Goal: Transaction & Acquisition: Purchase product/service

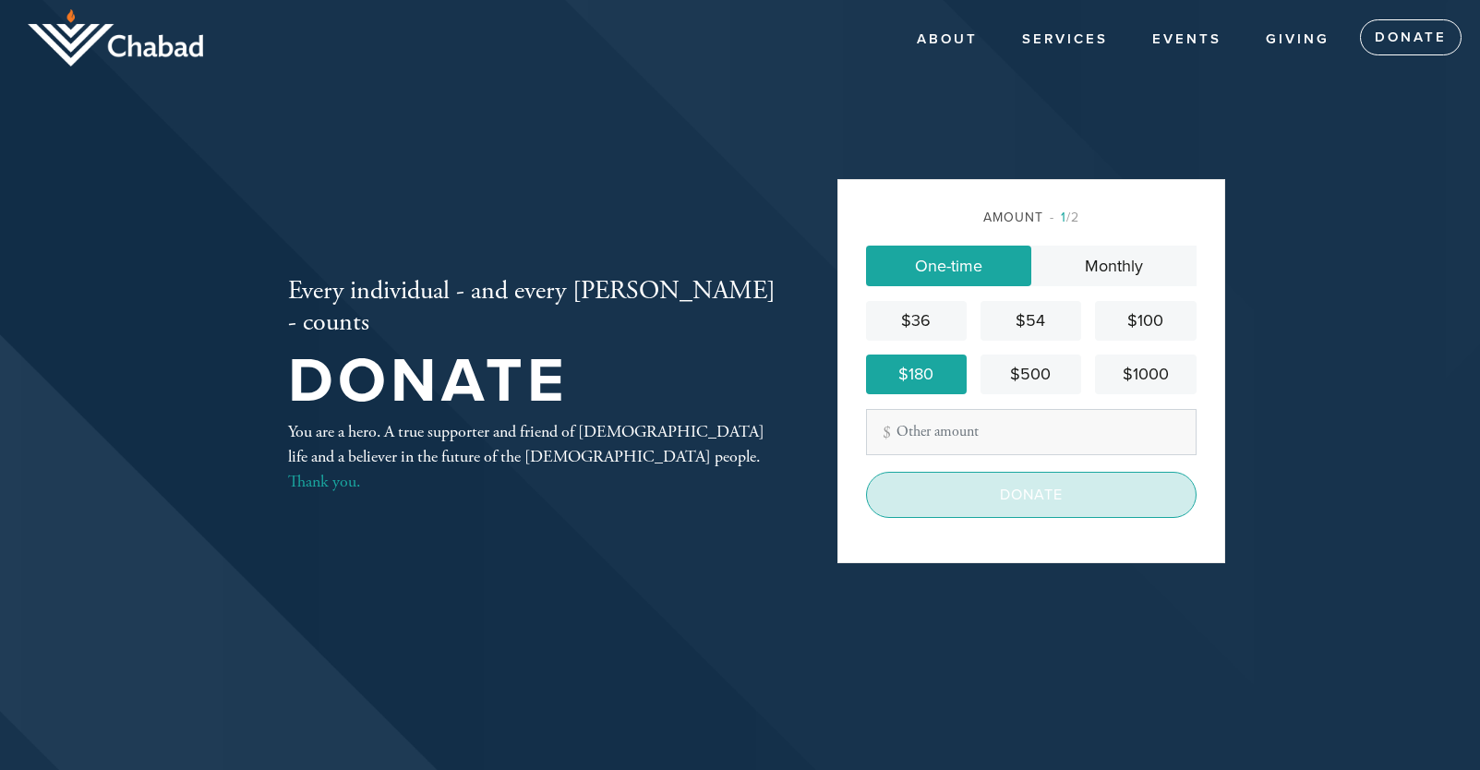
click at [1075, 496] on input "Donate" at bounding box center [1031, 495] width 331 height 46
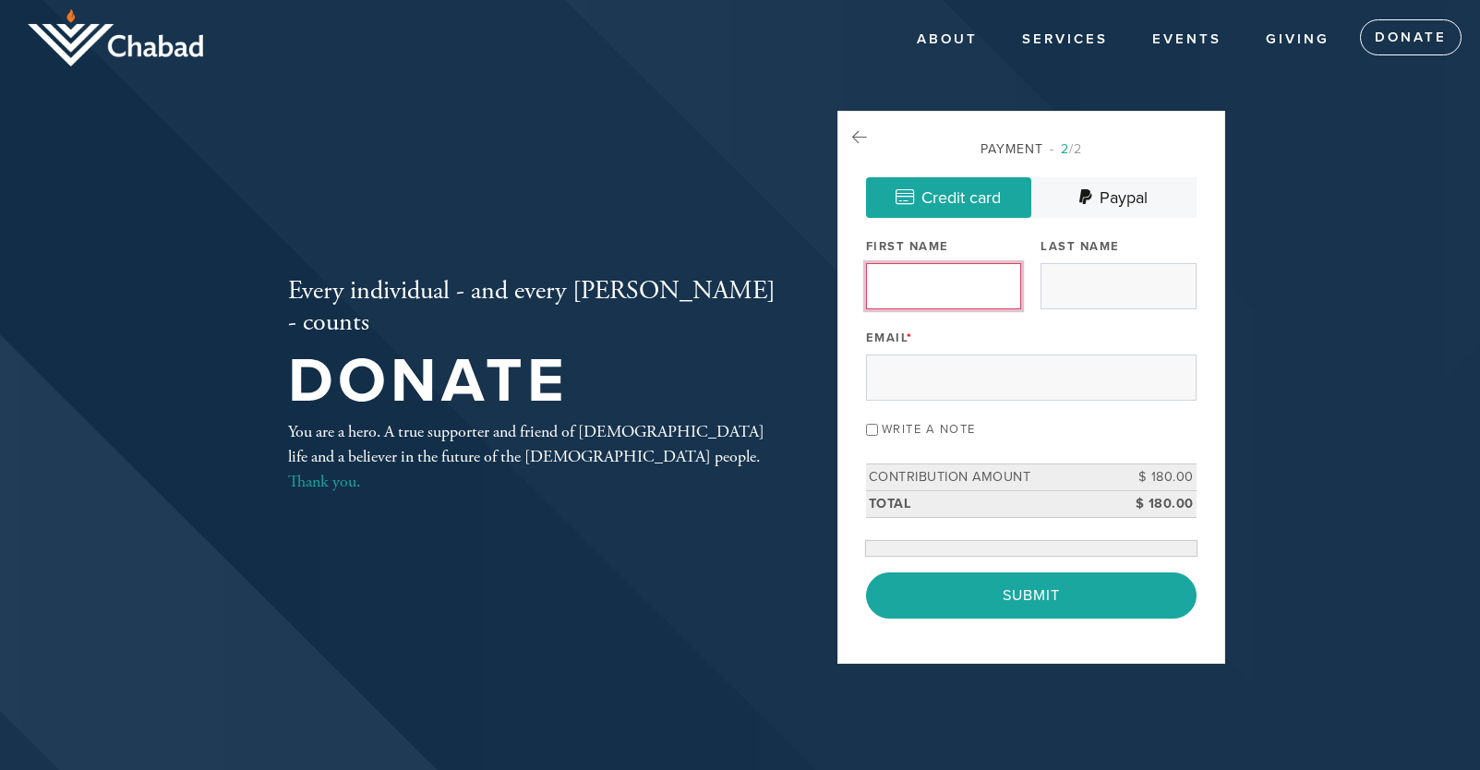
click at [940, 294] on input "First Name" at bounding box center [943, 286] width 155 height 46
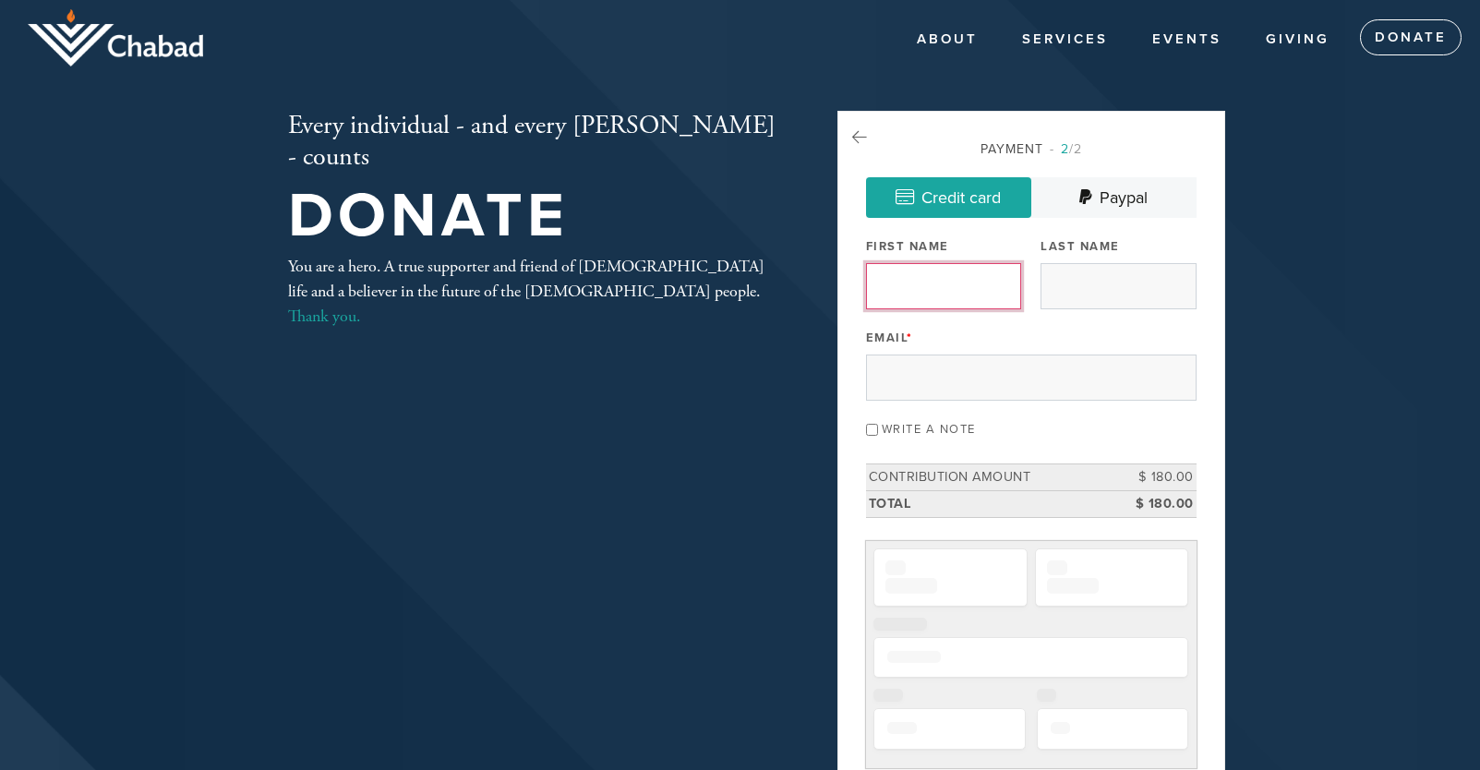
type input "Rus"
click at [1110, 278] on input "Last Name" at bounding box center [1118, 286] width 155 height 46
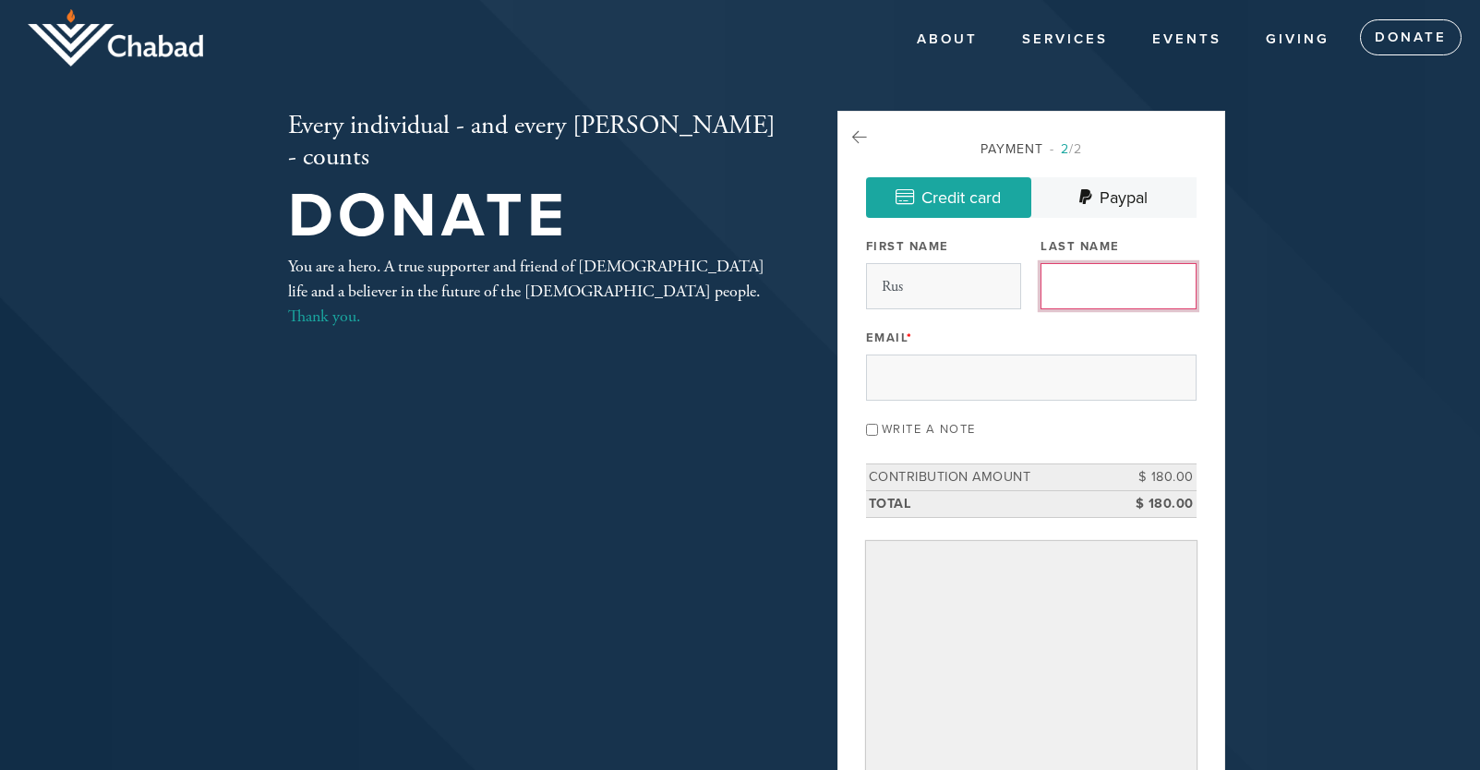
type input "[PERSON_NAME]"
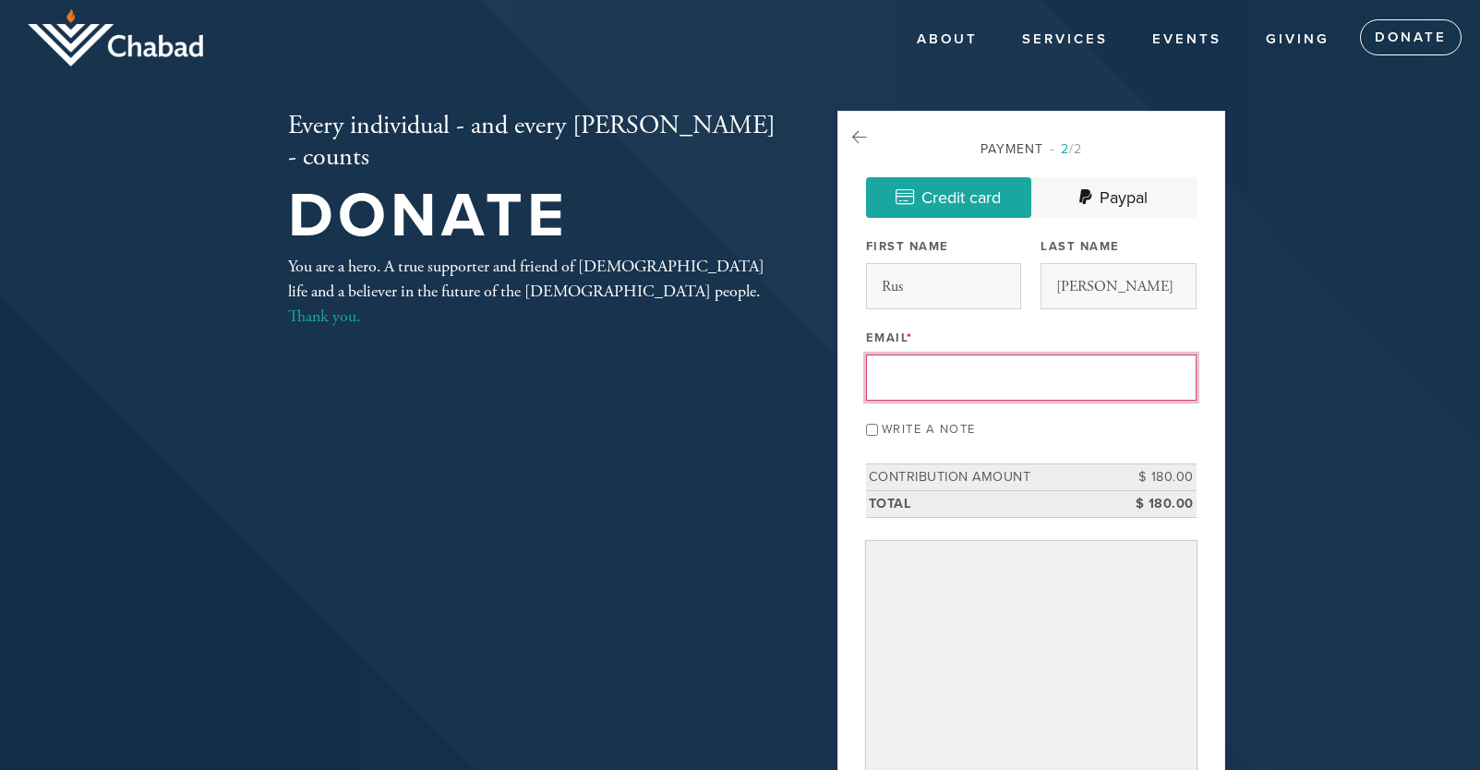
click at [899, 377] on input "Email *" at bounding box center [1031, 378] width 331 height 46
type input "[EMAIL_ADDRESS][DOMAIN_NAME]"
click at [1064, 476] on td "Contribution Amount" at bounding box center [989, 477] width 247 height 27
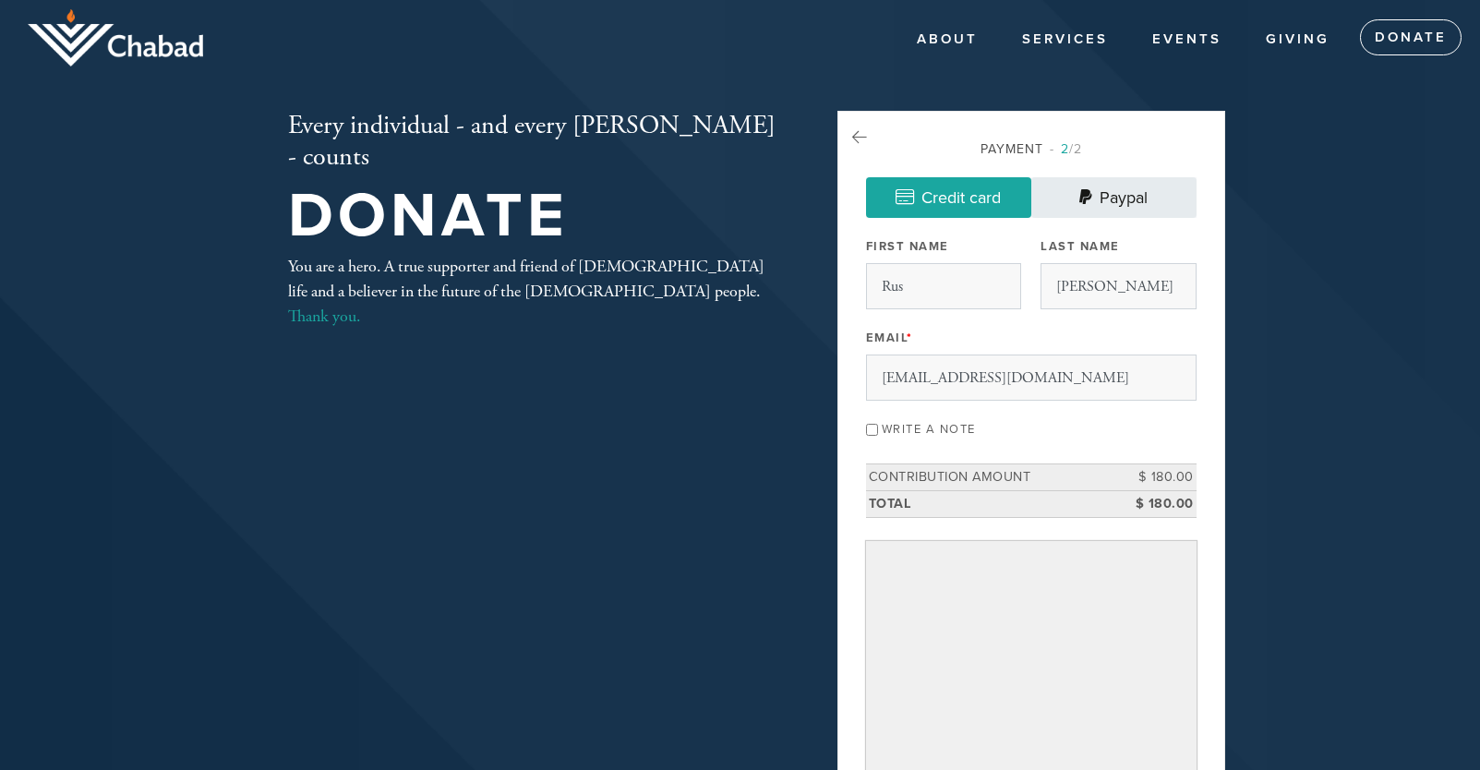
click at [1122, 196] on link "Paypal" at bounding box center [1113, 197] width 165 height 41
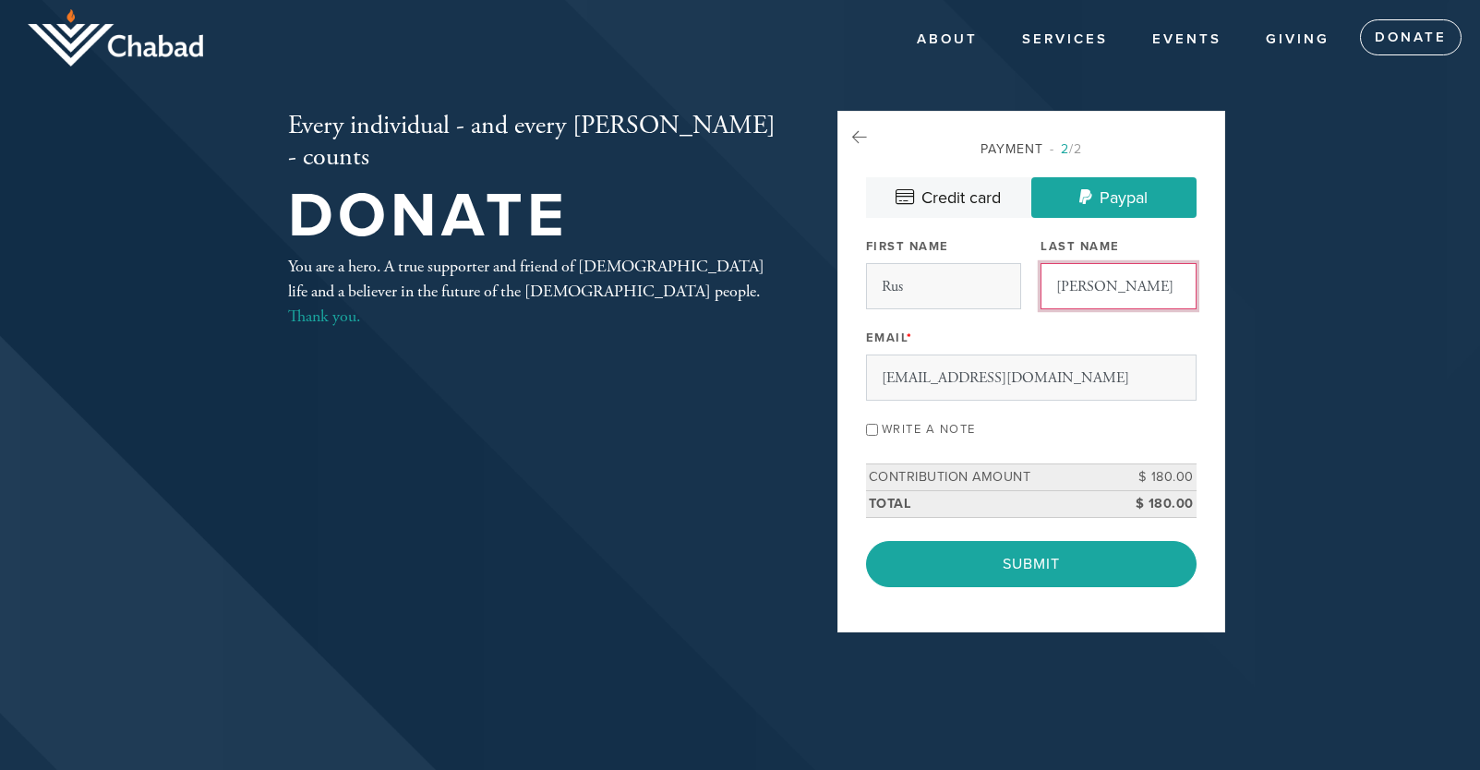
click at [1126, 286] on input "[PERSON_NAME]" at bounding box center [1118, 286] width 155 height 46
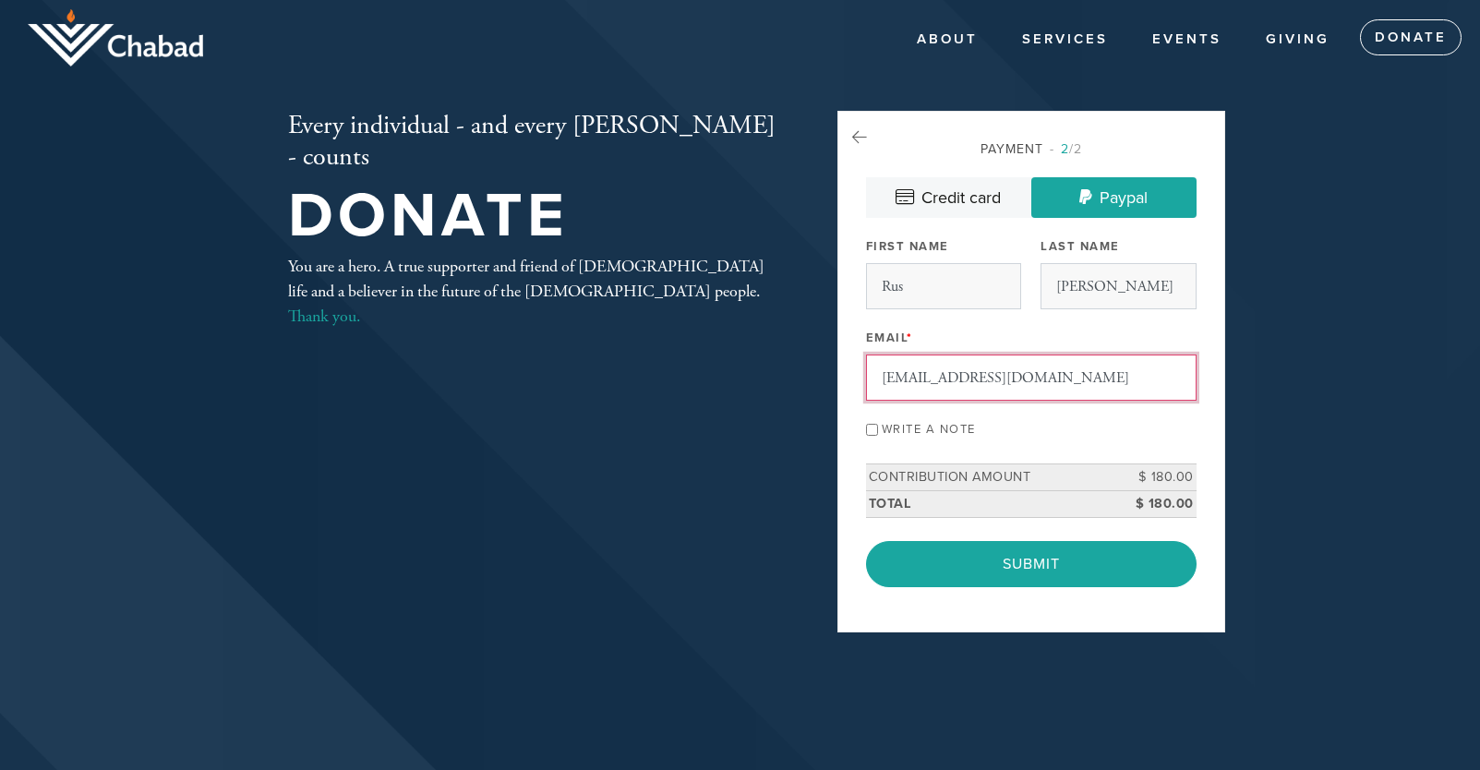
click at [1062, 381] on input "[EMAIL_ADDRESS][DOMAIN_NAME]" at bounding box center [1031, 378] width 331 height 46
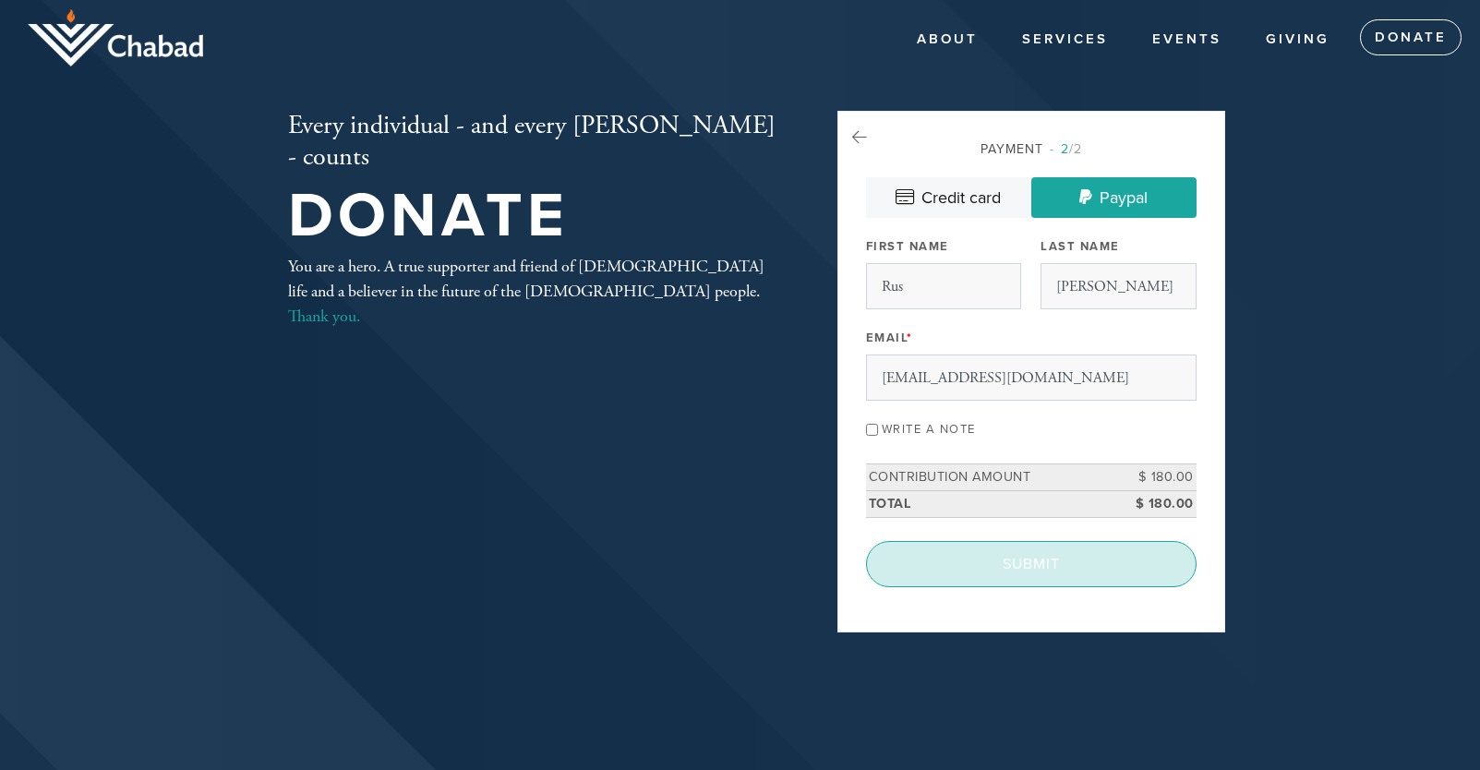
click at [1025, 576] on input "Submit" at bounding box center [1031, 564] width 331 height 46
